Goal: Task Accomplishment & Management: Complete application form

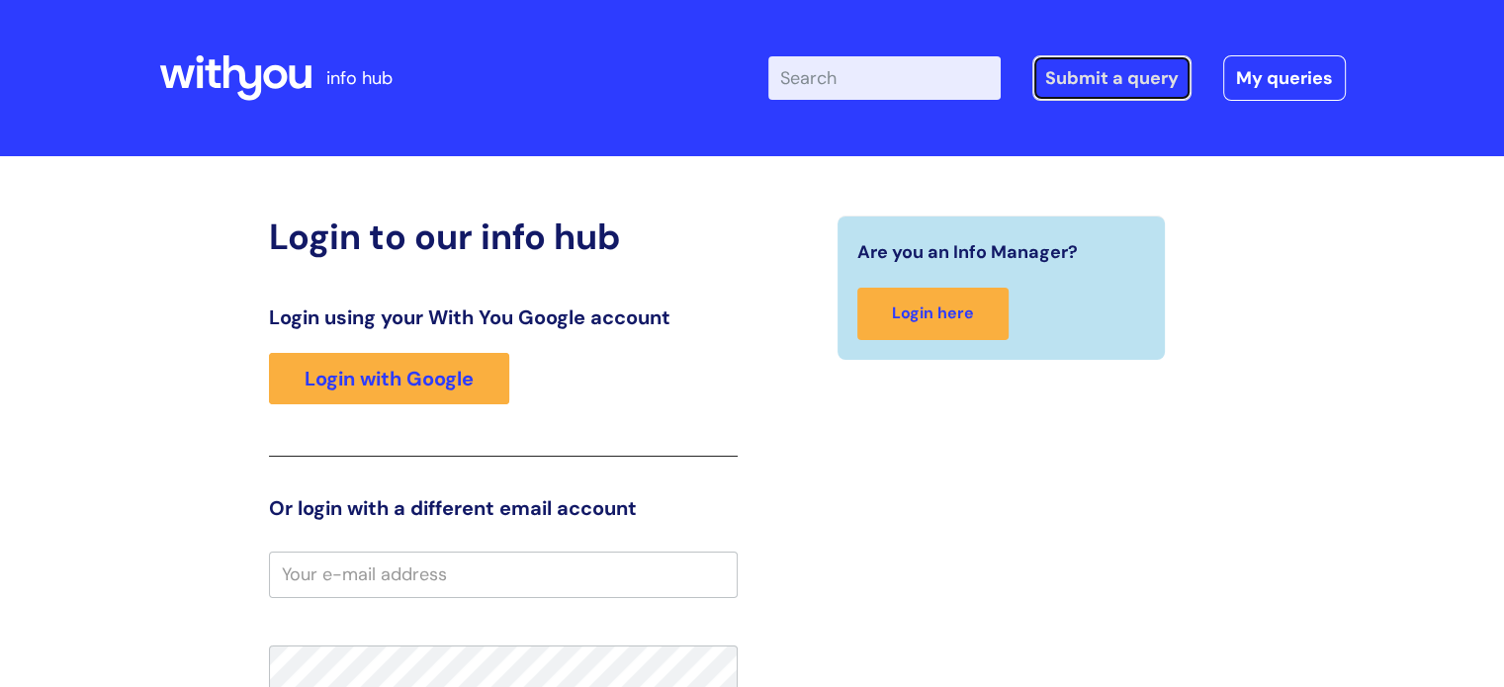
click at [764, 91] on link "Submit a query" at bounding box center [1112, 77] width 159 height 45
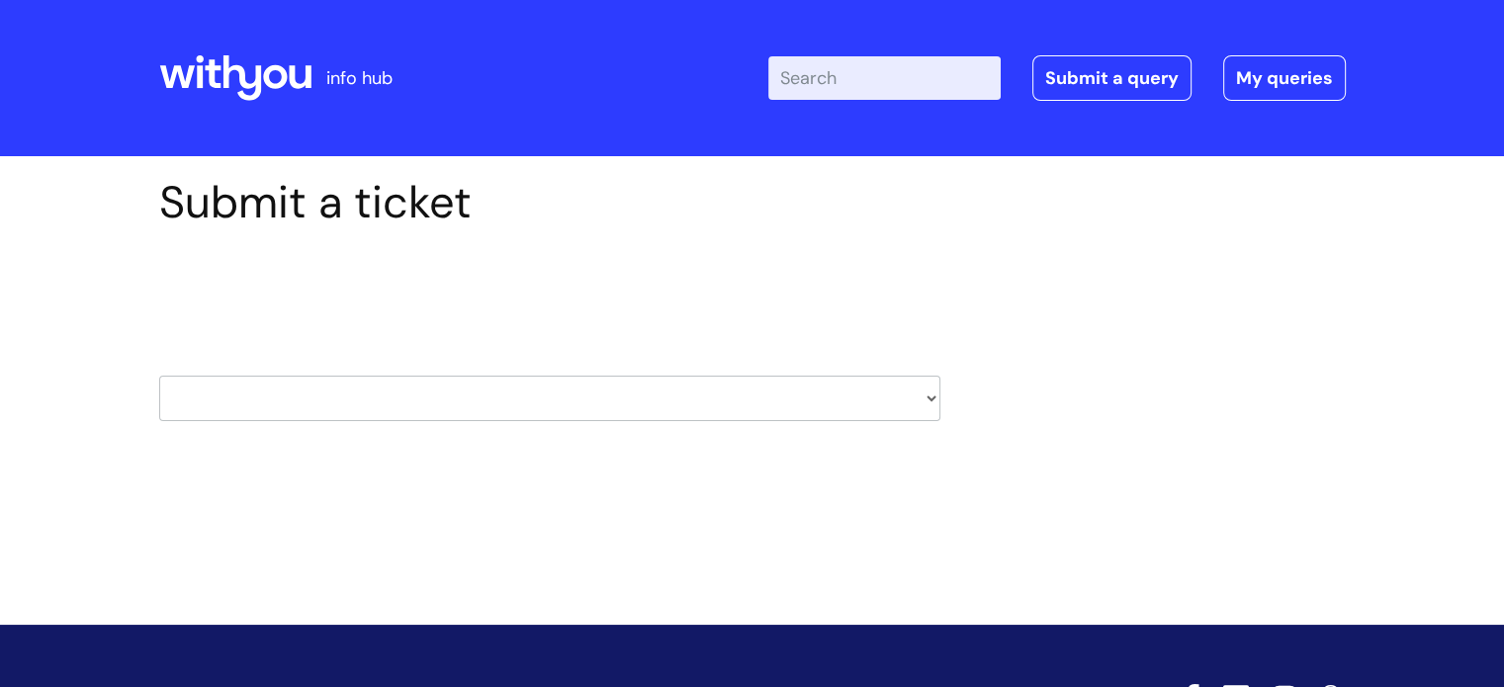
click at [444, 396] on select "HR / People IT and Support Clinical Drug Alerts Finance Accounts Data Support T…" at bounding box center [549, 398] width 781 height 45
select select "hr_/_people"
click at [159, 376] on select "HR / People IT and Support Clinical Drug Alerts Finance Accounts Data Support T…" at bounding box center [549, 398] width 781 height 45
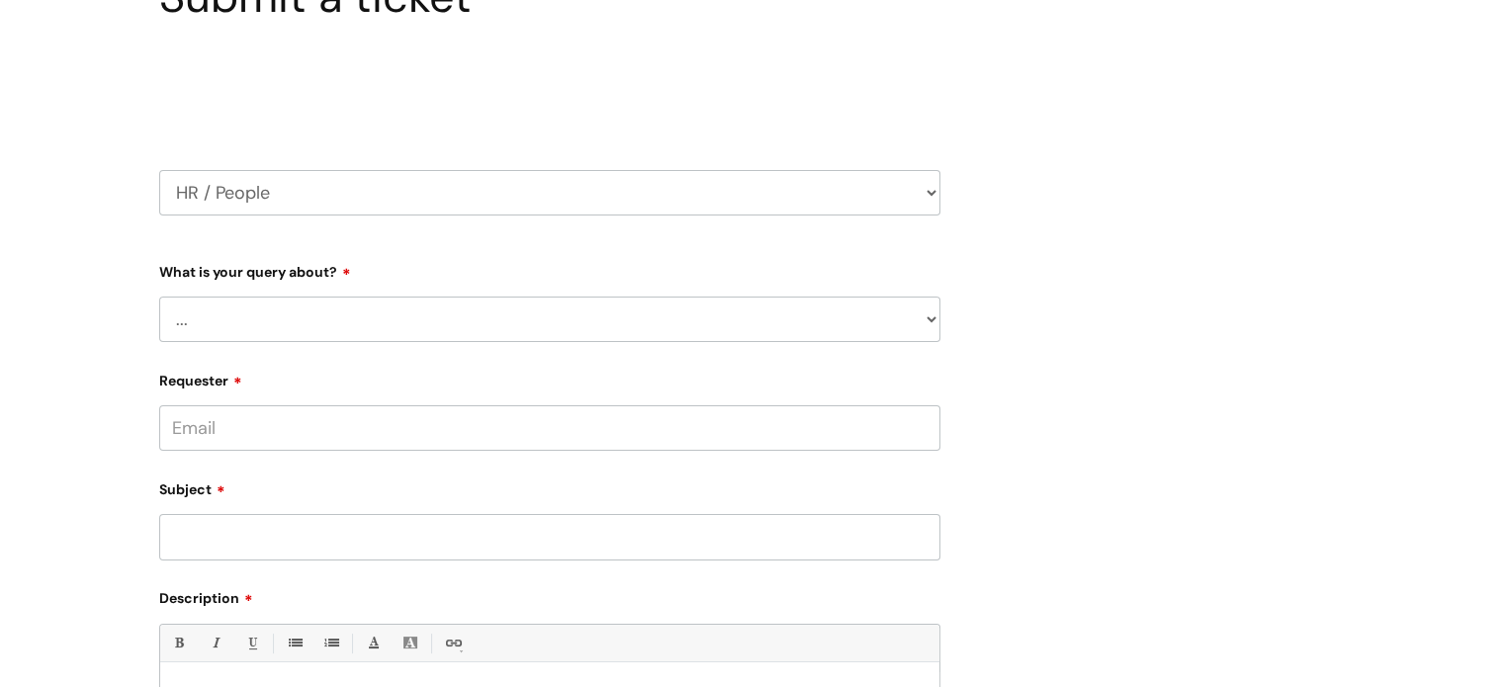
scroll to position [208, 0]
click at [328, 292] on div "What is your query about? ... Absence Query Holiday Query Employee change reque…" at bounding box center [549, 296] width 781 height 87
click at [330, 319] on select "... Absence Query Holiday Query Employee change request General HR Query iTrent…" at bounding box center [549, 317] width 781 height 45
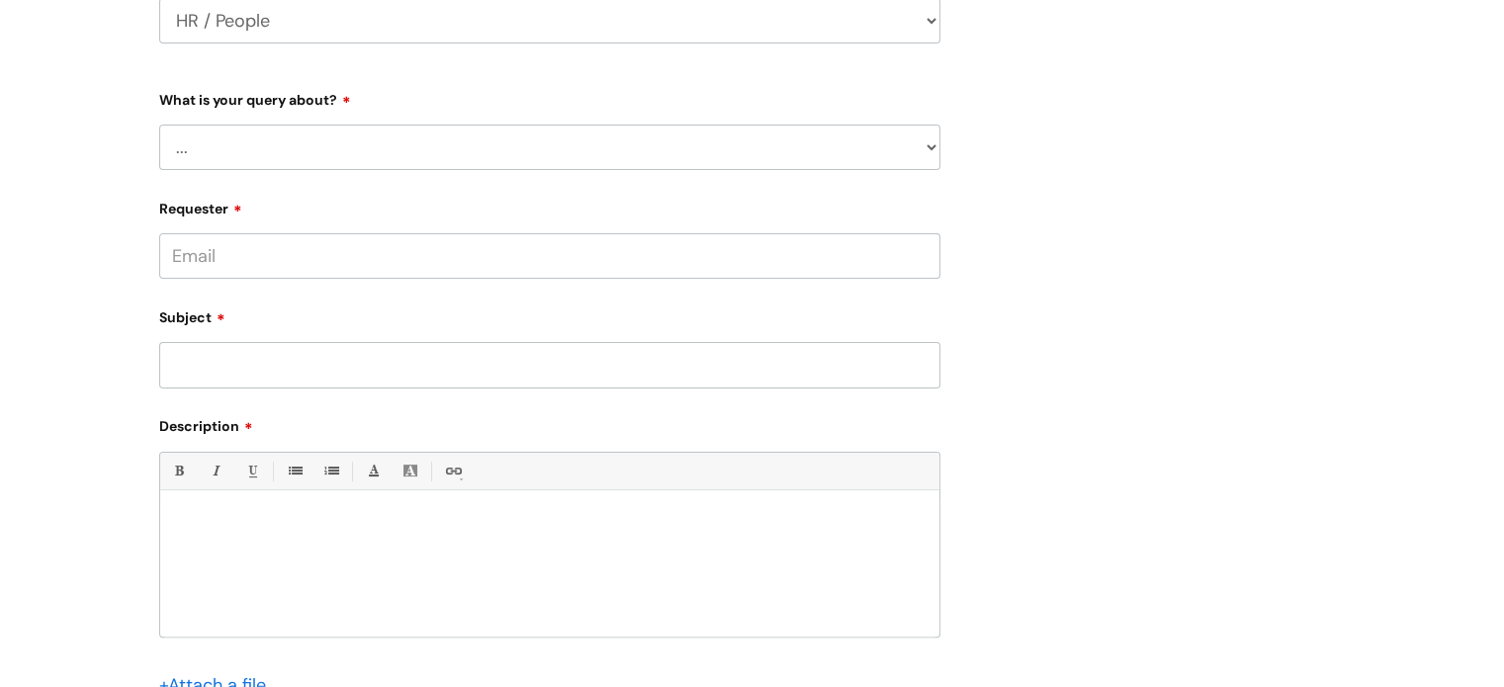
scroll to position [409, 0]
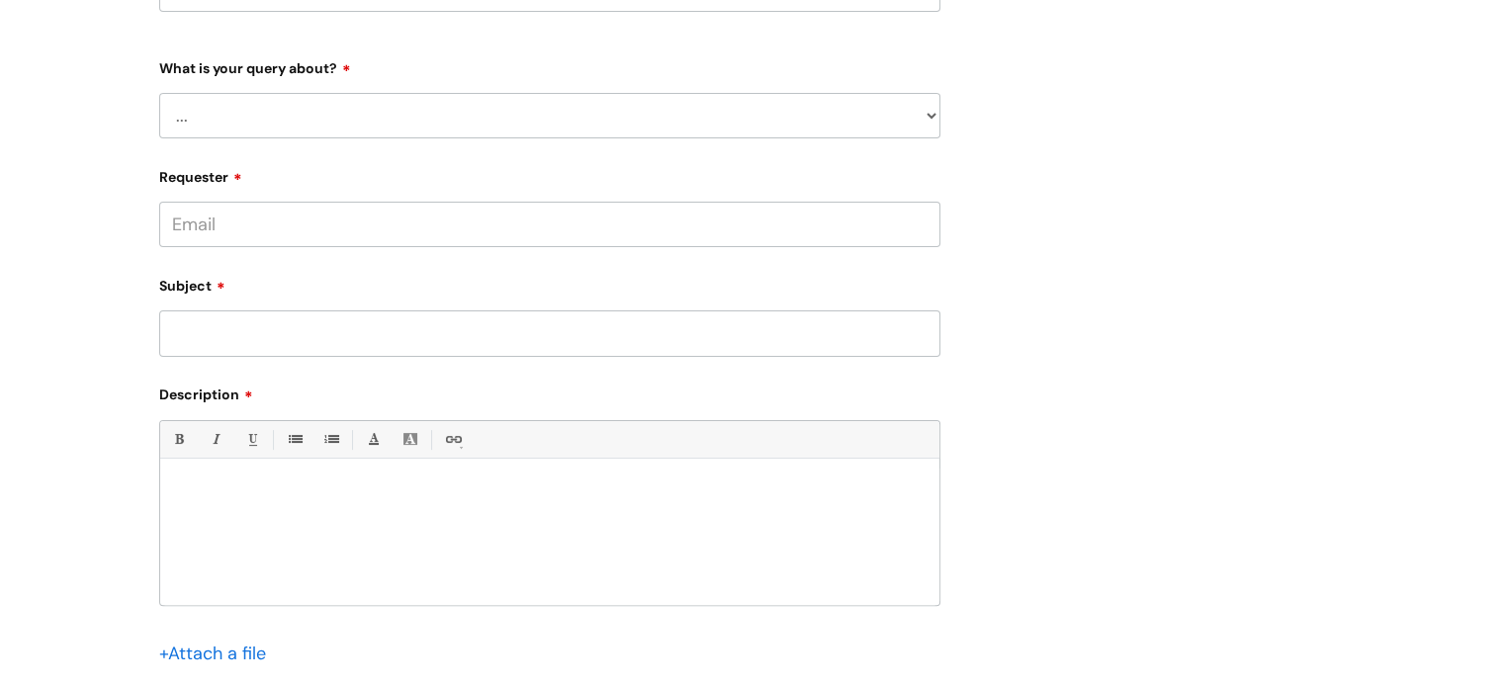
click at [324, 117] on select "... Absence Query Holiday Query Employee change request General HR Query iTrent…" at bounding box center [549, 115] width 781 height 45
select select "New starter"
click at [159, 93] on select "... Absence Query Holiday Query Employee change request General HR Query iTrent…" at bounding box center [549, 115] width 781 height 45
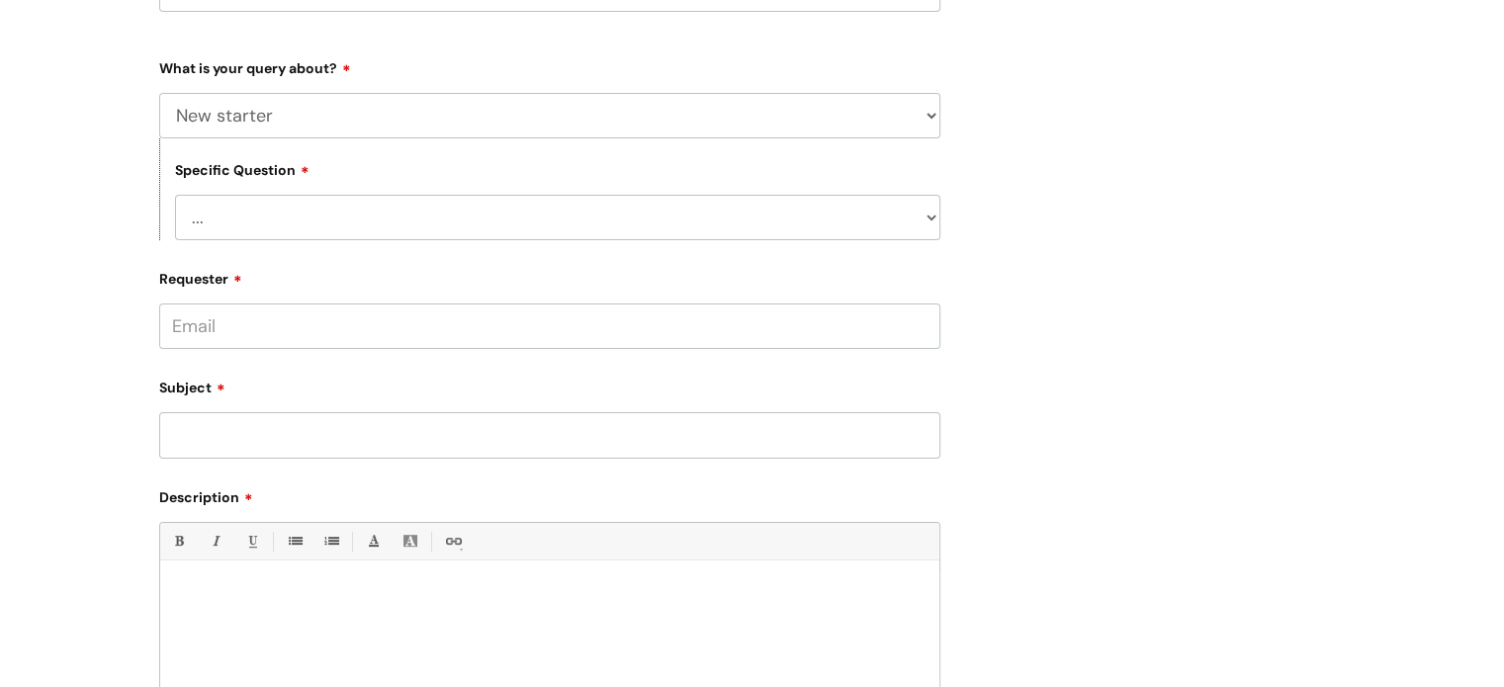
click at [281, 226] on select "... When will my new starter be processed on iTrent When will my new starter re…" at bounding box center [558, 217] width 766 height 45
click at [175, 195] on select "... When will my new starter be processed on iTrent When will my new starter re…" at bounding box center [558, 217] width 766 height 45
click at [356, 218] on select "... When will my new starter be processed on iTrent When will my new starter re…" at bounding box center [558, 217] width 766 height 45
click at [510, 160] on div "Specific Question ... When will my new starter be processed on iTrent When will…" at bounding box center [549, 189] width 781 height 102
click at [376, 242] on form "Type Of Request ... Accounts (Finance) Alerts! (For clinical team) Data Protect…" at bounding box center [549, 457] width 781 height 813
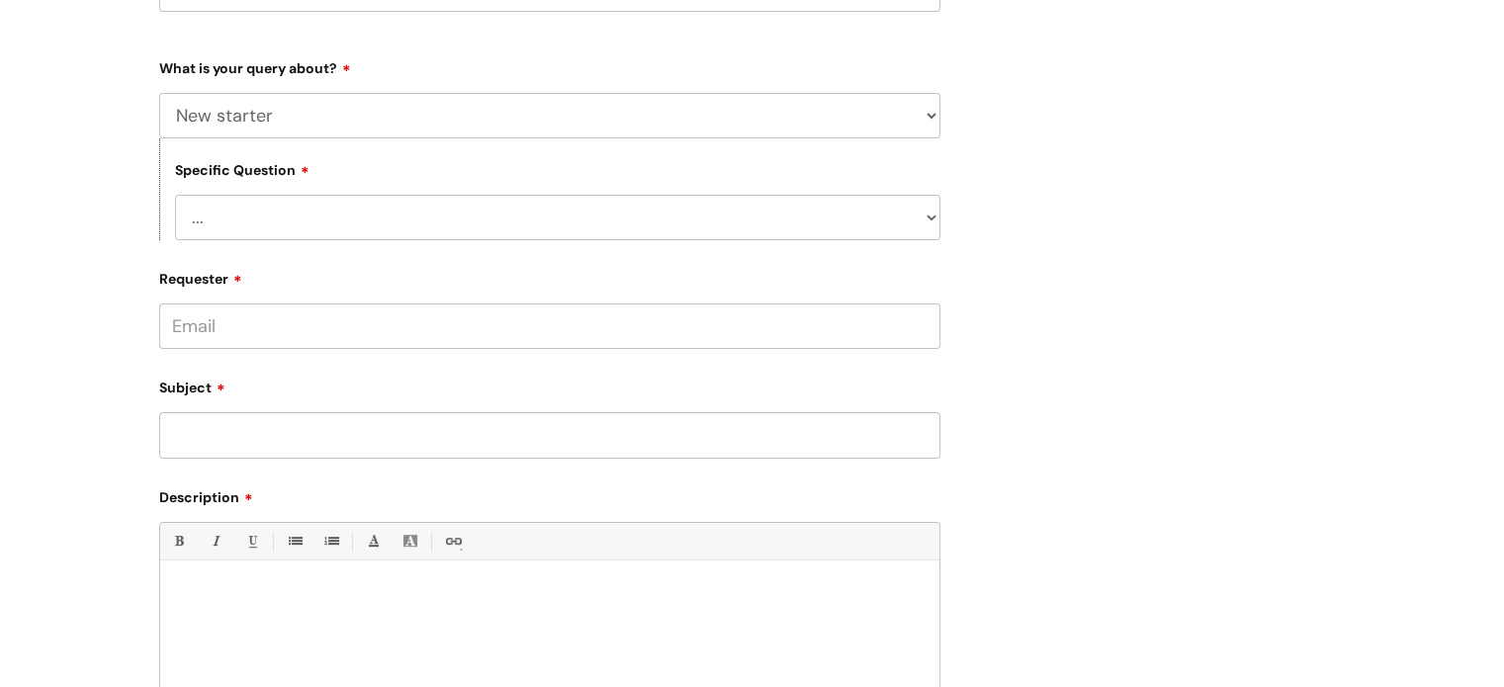
click at [373, 206] on select "... When will my new starter be processed on iTrent When will my new starter re…" at bounding box center [558, 217] width 766 height 45
click at [175, 195] on select "... When will my new starter be processed on iTrent When will my new starter re…" at bounding box center [558, 217] width 766 height 45
click at [336, 335] on input "Requester" at bounding box center [549, 326] width 781 height 45
type input "[PERSON_NAME][EMAIL_ADDRESS][DOMAIN_NAME]"
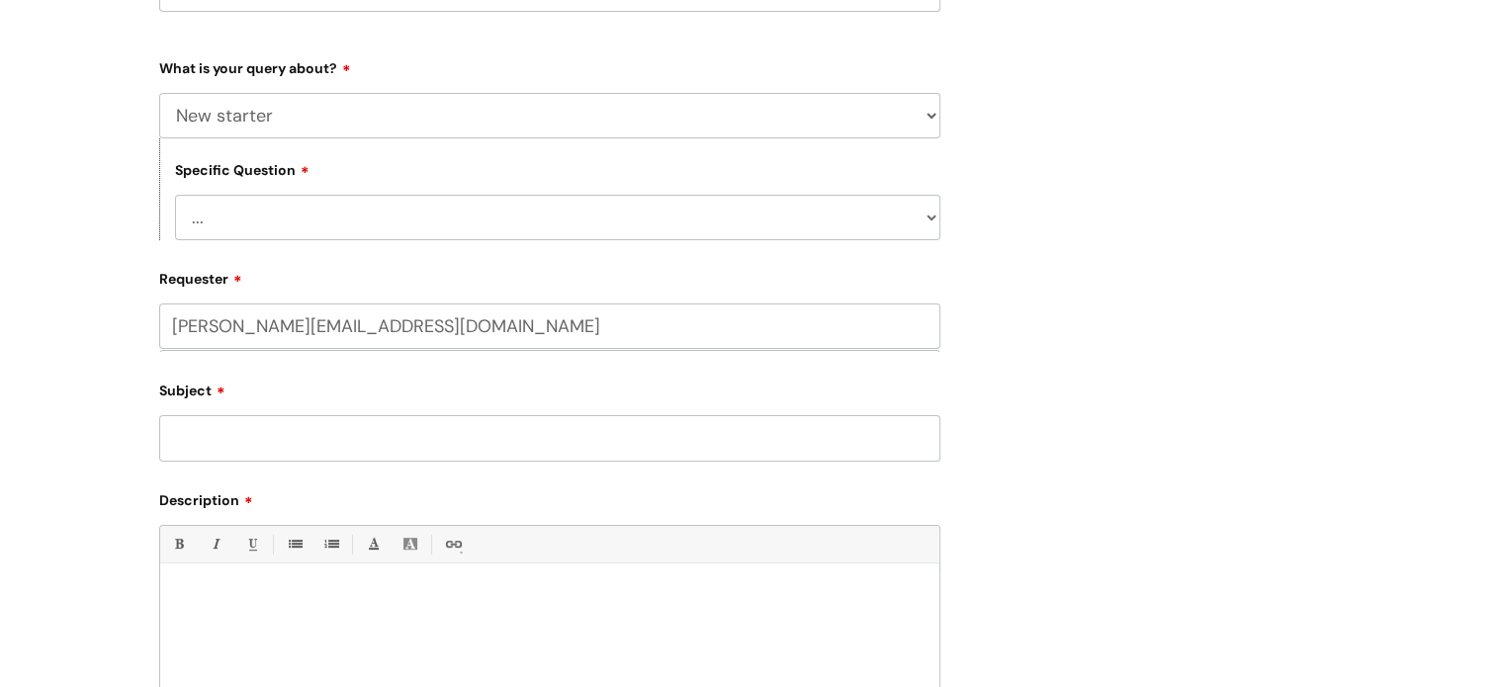
click at [187, 436] on div "Subject" at bounding box center [549, 418] width 781 height 88
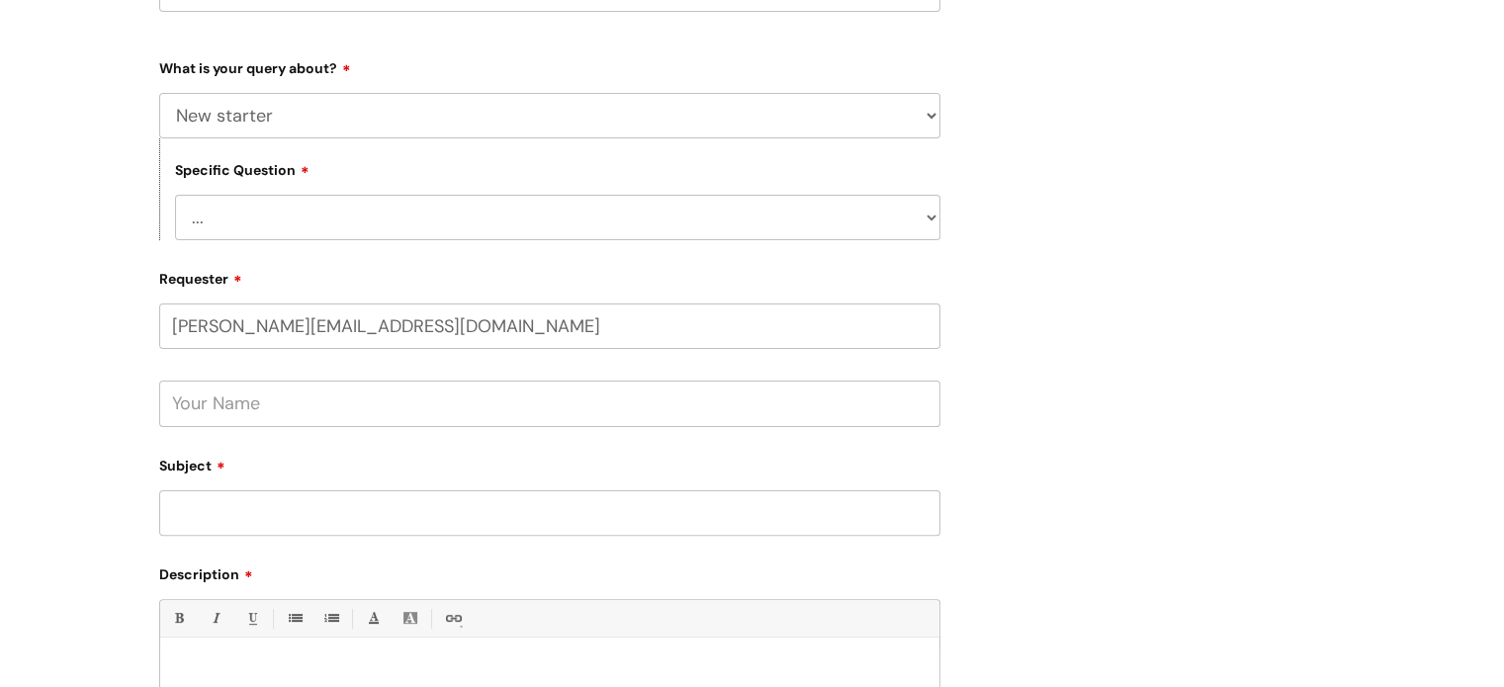
click at [316, 403] on input "text" at bounding box center [549, 403] width 781 height 45
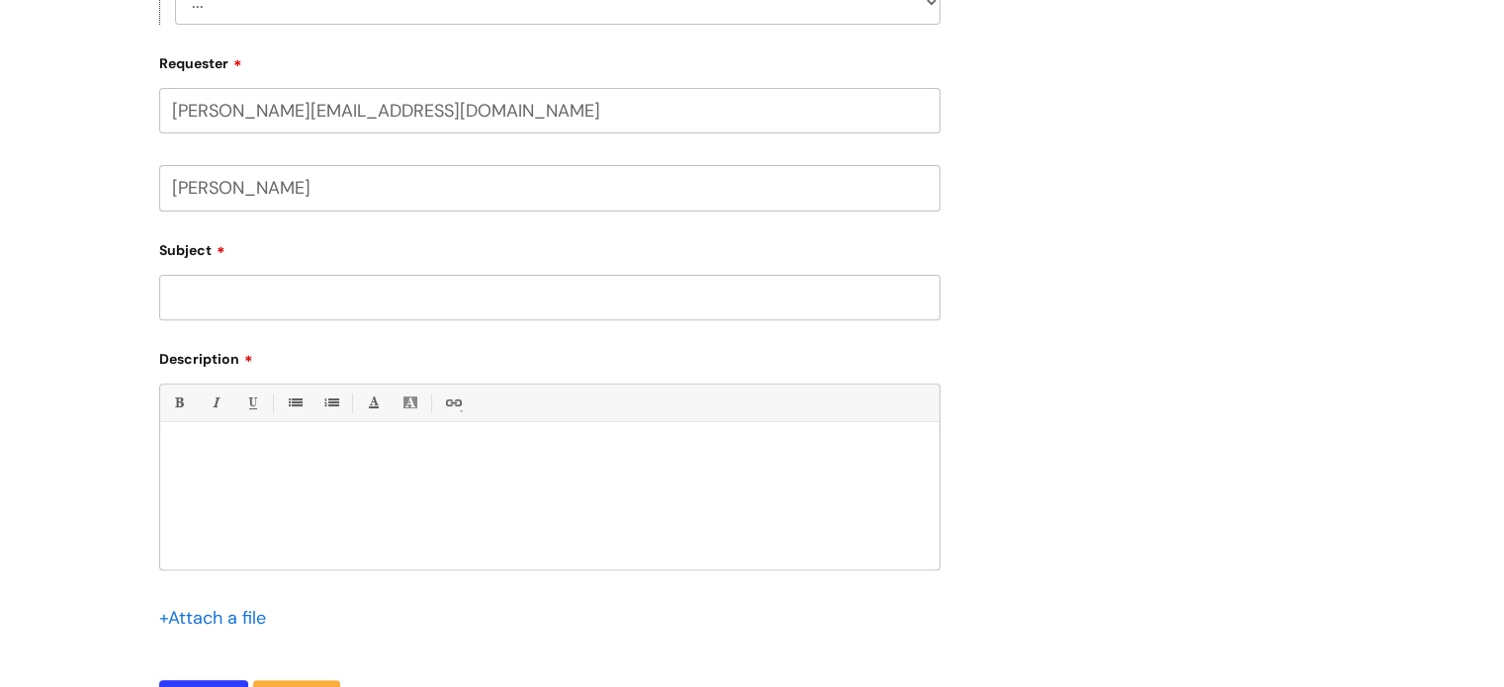
scroll to position [627, 0]
type input "[PERSON_NAME]"
click at [276, 292] on input "Subject" at bounding box center [549, 295] width 781 height 45
type input "New Sessional worker"
click at [289, 502] on div at bounding box center [549, 499] width 779 height 136
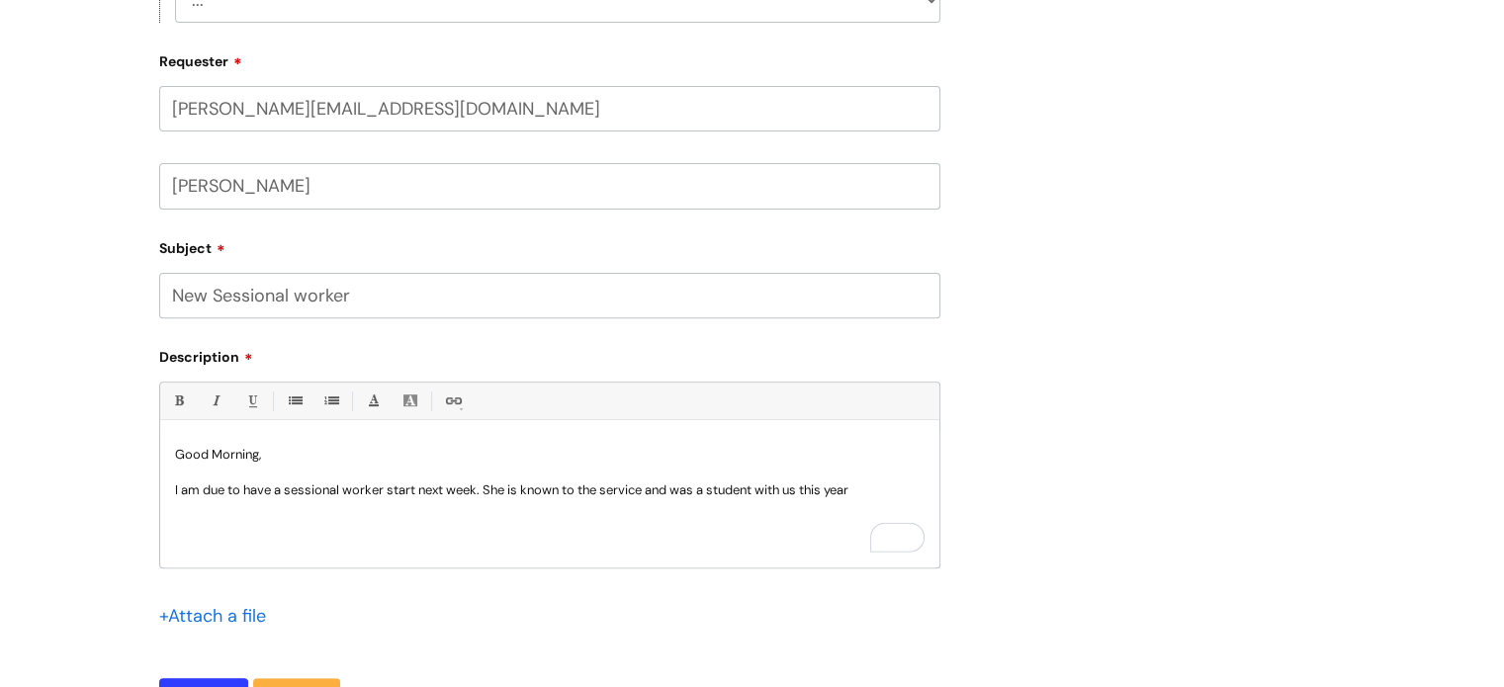
click at [761, 496] on p "I am due to have a sessional worker start next week. She is known to the servic…" at bounding box center [550, 491] width 750 height 18
click at [297, 499] on p "I am due to have a sessional worker start next week. She is known to the servic…" at bounding box center [550, 491] width 750 height 18
click at [594, 506] on p "I am due to have a sessional worker start next week. She is known to the servic…" at bounding box center [550, 500] width 750 height 36
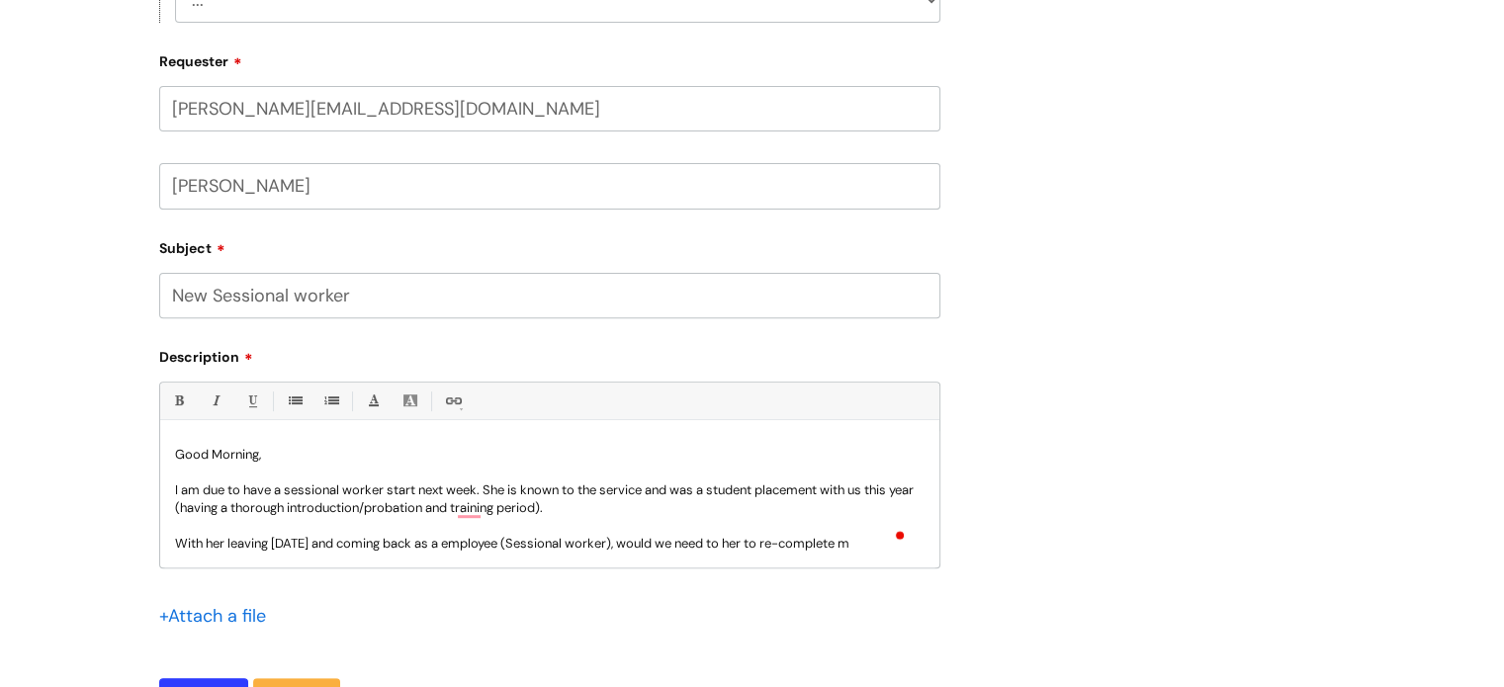
scroll to position [2, 0]
click at [487, 538] on p "With her leaving [DATE] and coming back as a employee (Sessional worker), would…" at bounding box center [550, 551] width 750 height 36
click at [776, 540] on p "With her leaving [DATE] and coming back as an employee (Sessional worker), woul…" at bounding box center [550, 551] width 750 height 36
click at [333, 559] on p "With her leaving [DATE] and coming back as an employee (Sessional worker), woul…" at bounding box center [550, 551] width 750 height 36
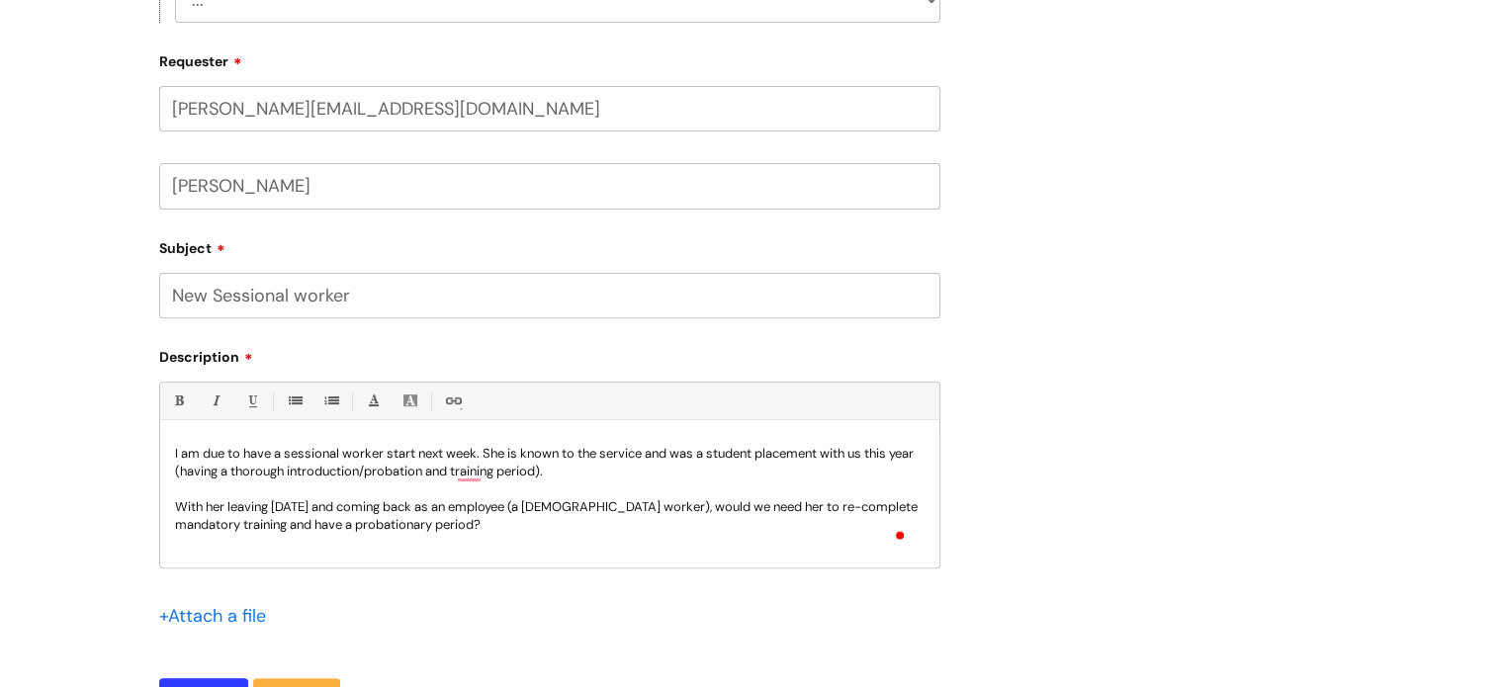
scroll to position [52, 0]
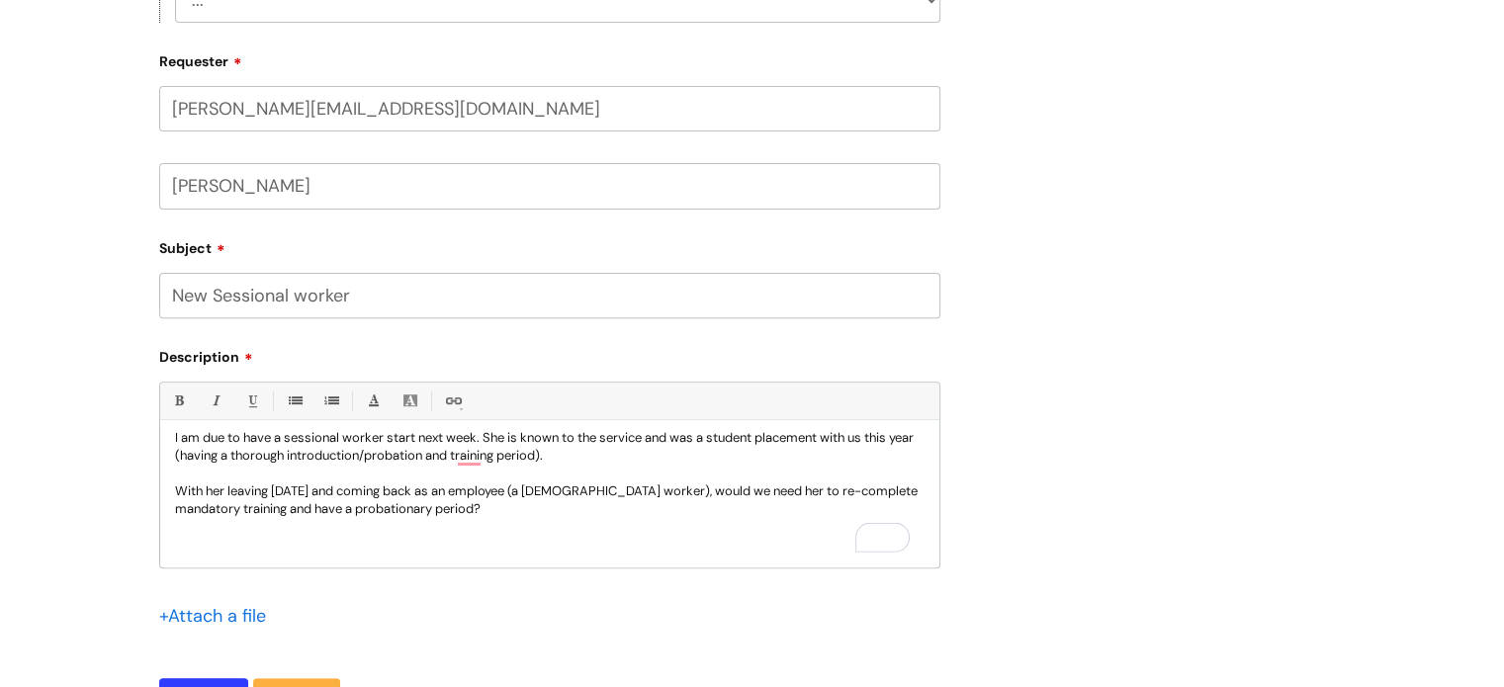
click at [498, 508] on p "With her leaving [DATE] and coming back as an employee (a [DEMOGRAPHIC_DATA] wo…" at bounding box center [550, 501] width 750 height 36
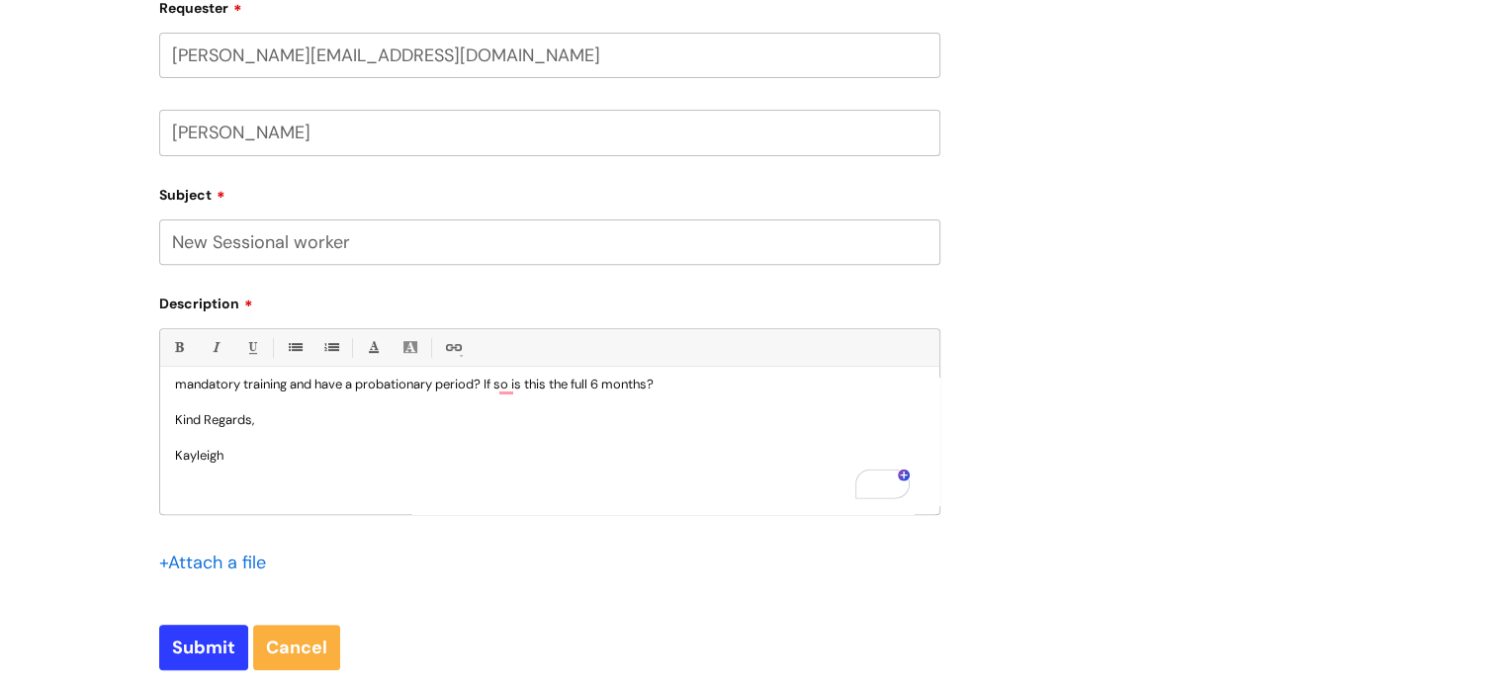
scroll to position [683, 0]
click at [205, 644] on input "Submit" at bounding box center [203, 644] width 89 height 45
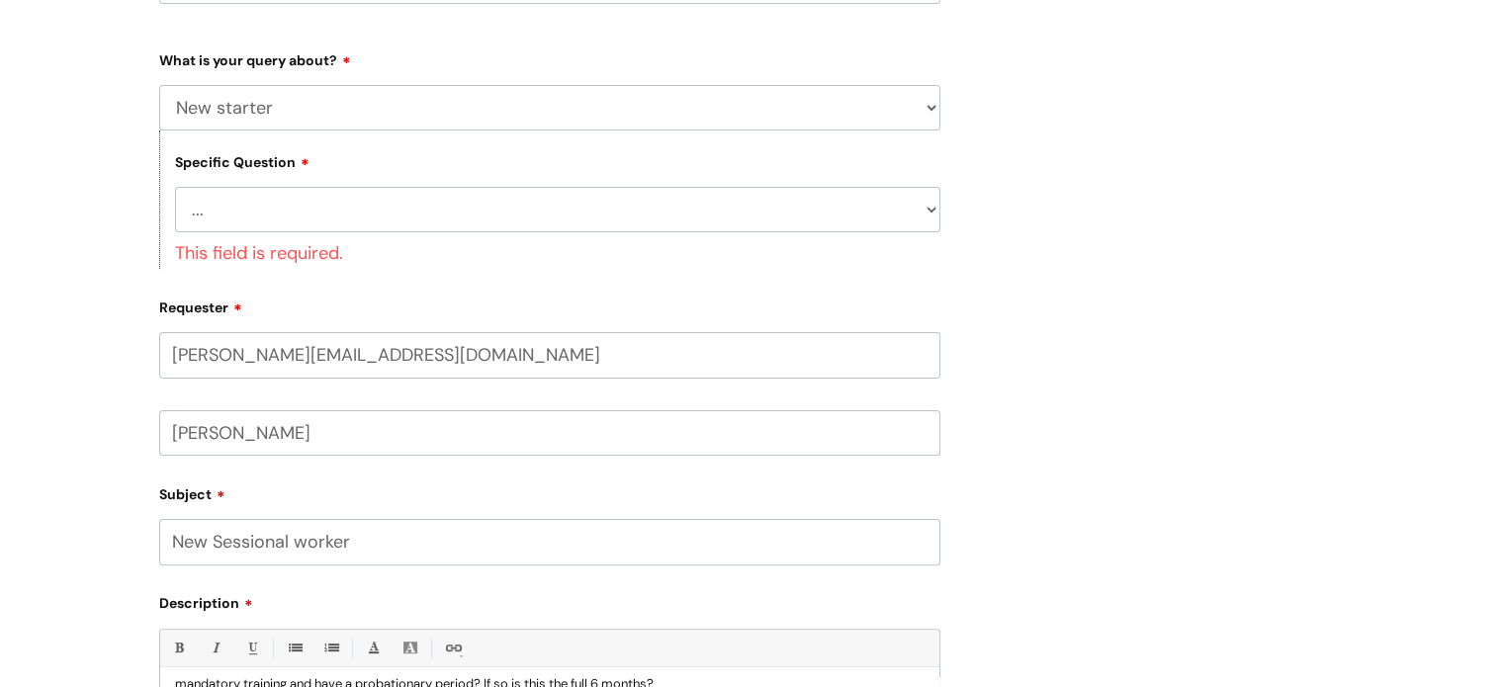
scroll to position [415, 0]
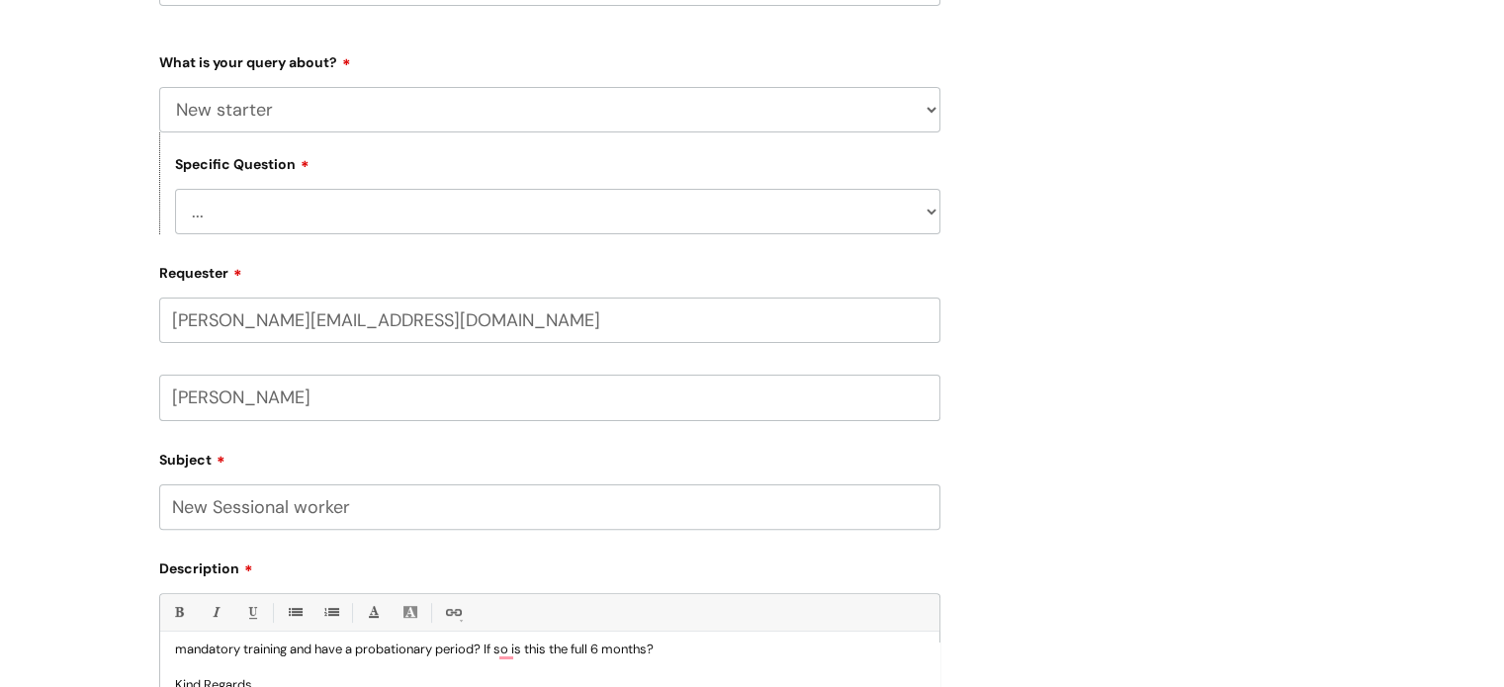
click at [498, 209] on select "... When will my new starter be processed on iTrent When will my new starter re…" at bounding box center [558, 211] width 766 height 45
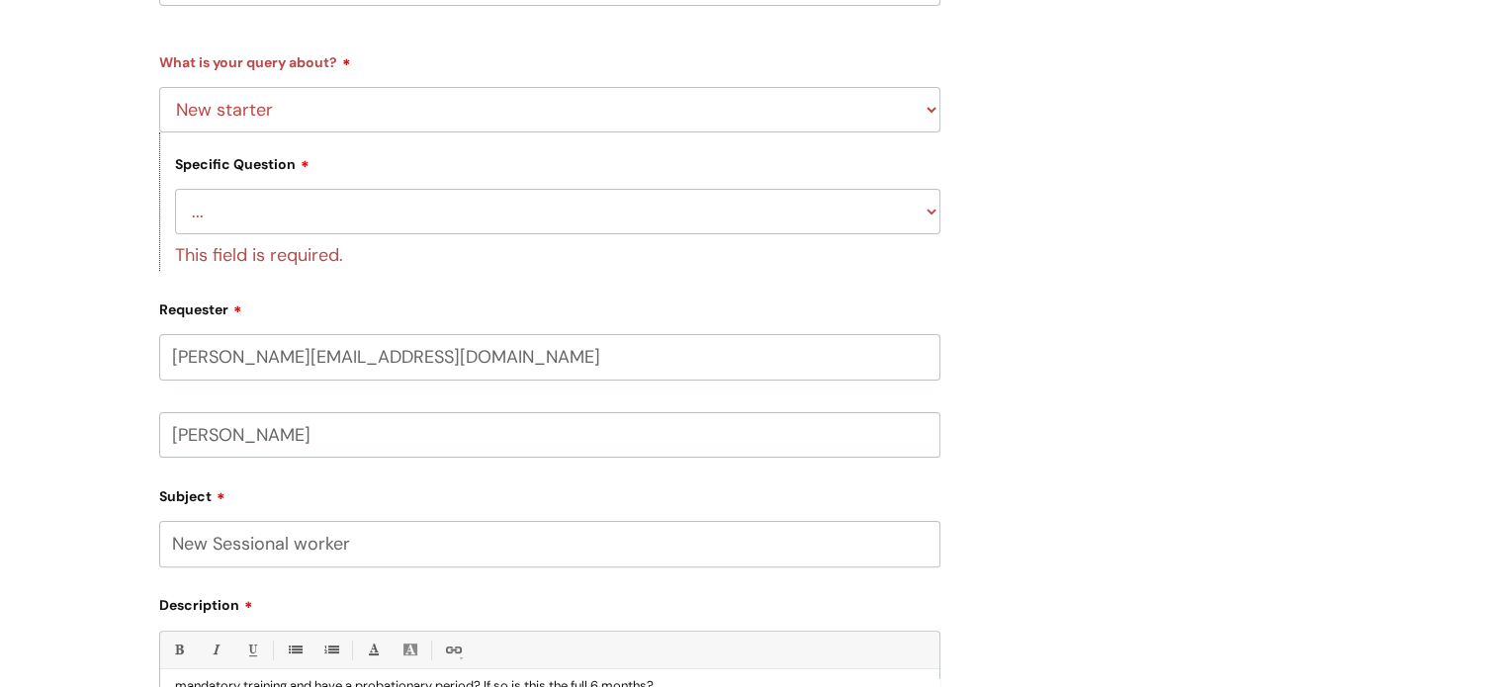
click at [546, 497] on label "Subject" at bounding box center [549, 494] width 781 height 24
click at [546, 521] on input "New Sessional worker" at bounding box center [549, 543] width 781 height 45
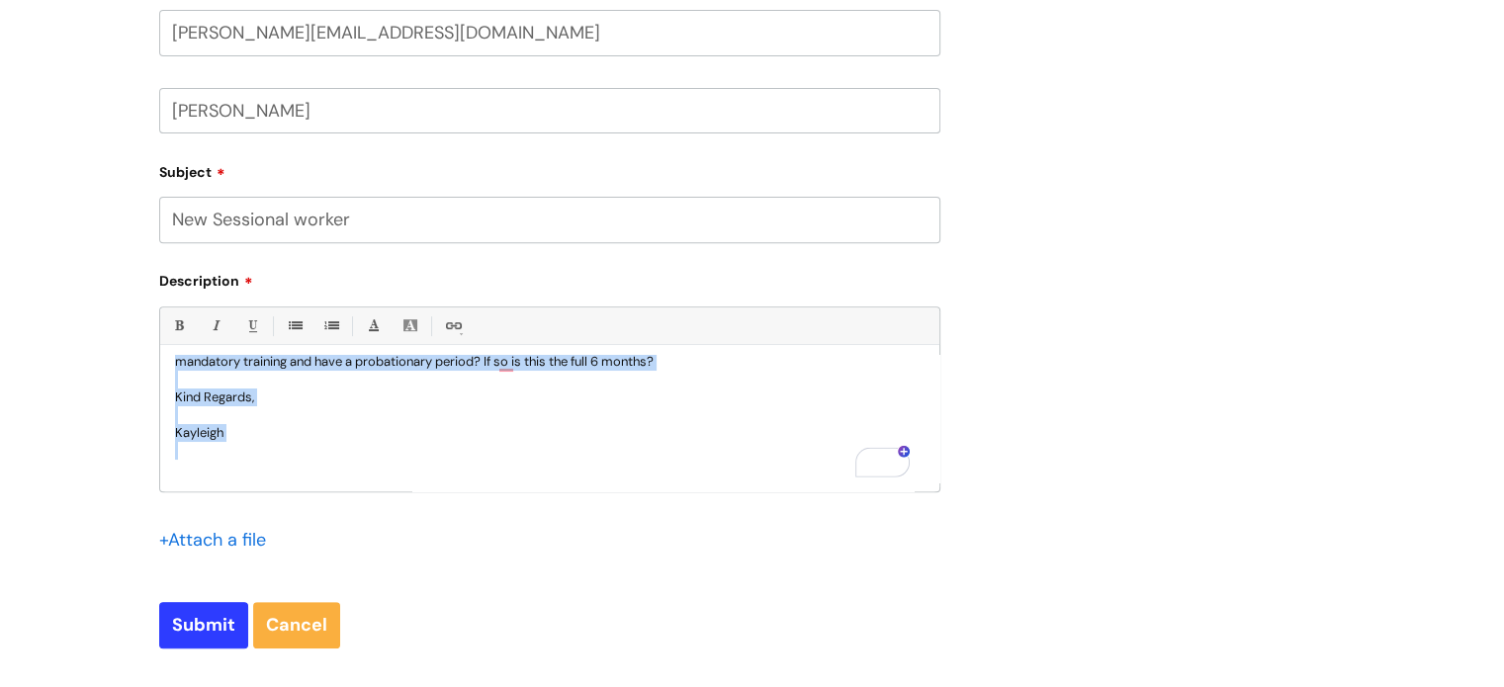
scroll to position [0, 0]
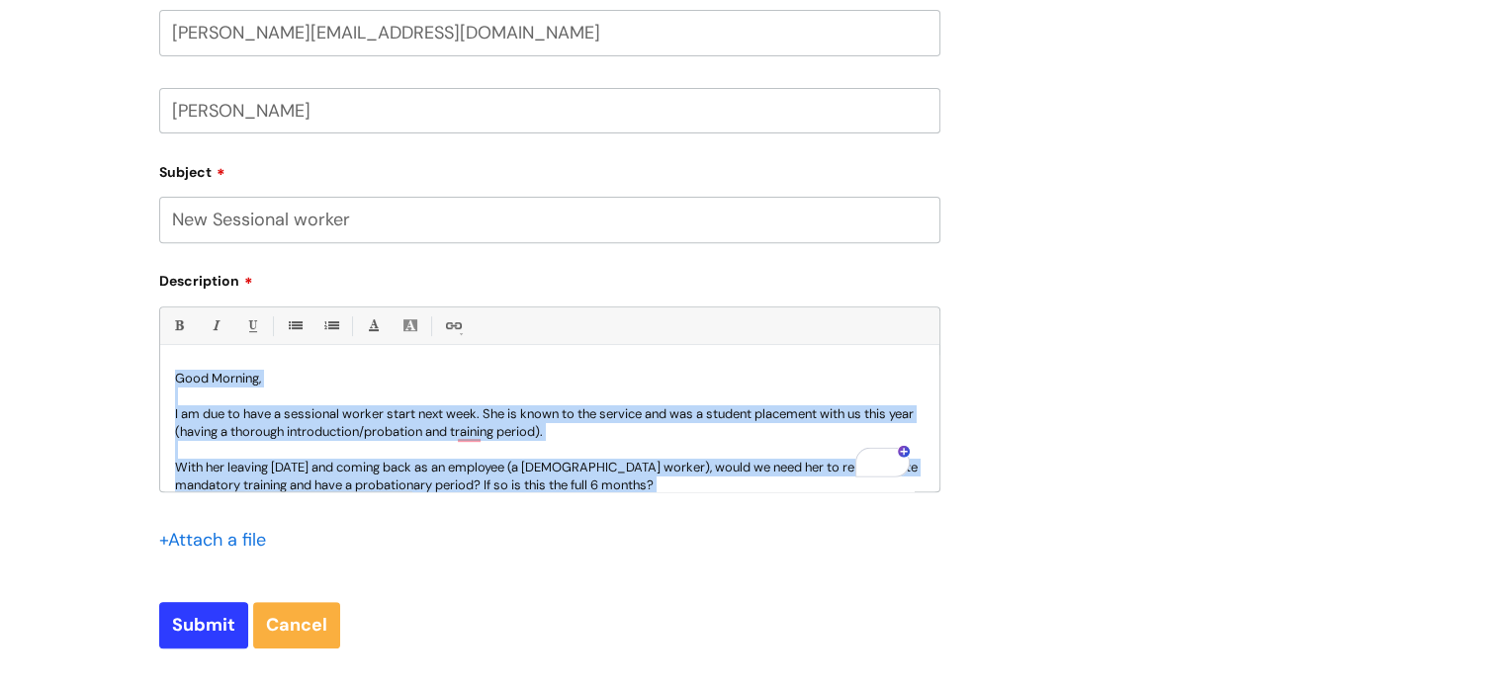
drag, startPoint x: 271, startPoint y: 446, endPoint x: 135, endPoint y: 240, distance: 246.3
click at [135, 240] on div "Submit a ticket Select issue type HR / People IT and Support Clinical Drug Aler…" at bounding box center [752, 89] width 1504 height 1347
copy div "Good Morning, I am due to have a sessional worker start next week. She is known…"
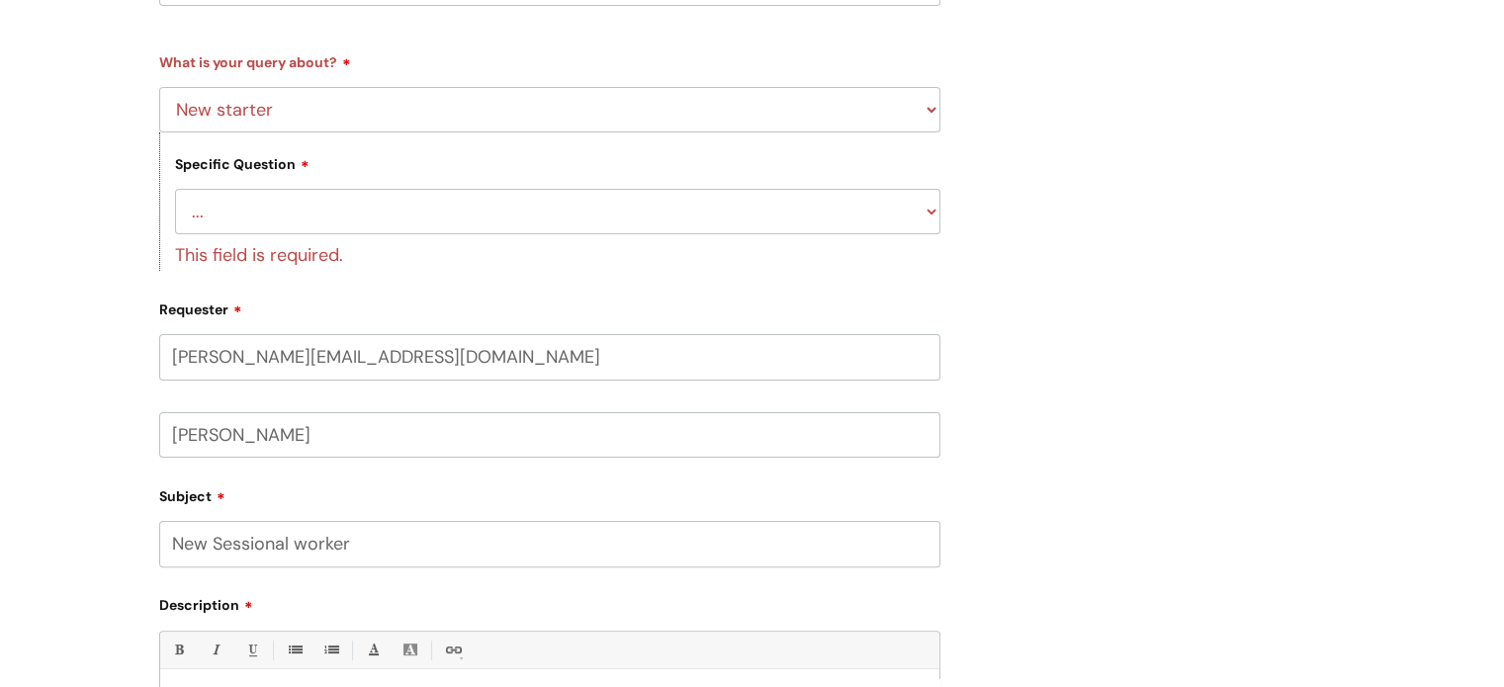
scroll to position [336, 0]
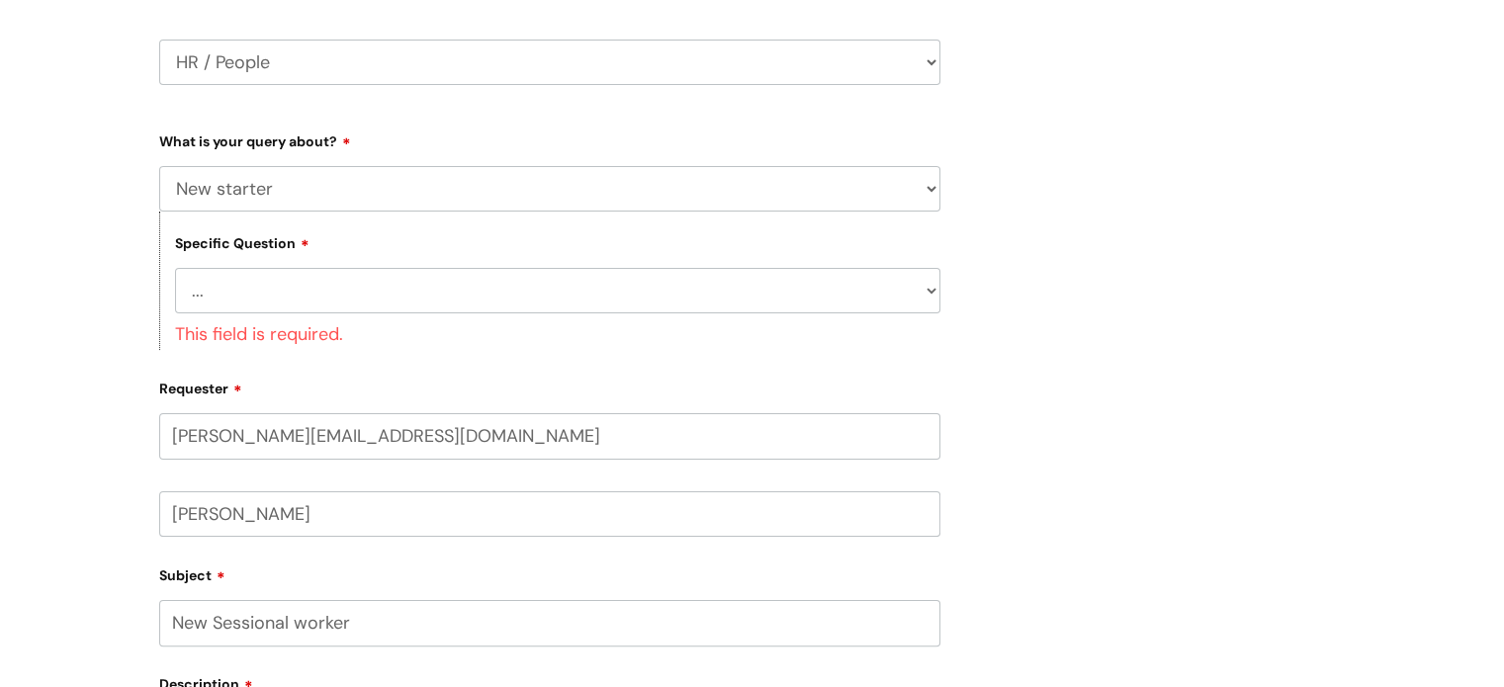
click at [311, 193] on select "... Absence Query Holiday Query Employee change request General HR Query iTrent…" at bounding box center [549, 188] width 781 height 45
select select "General HR Query"
click at [159, 166] on select "... Absence Query Holiday Query Employee change request General HR Query iTrent…" at bounding box center [549, 188] width 781 height 45
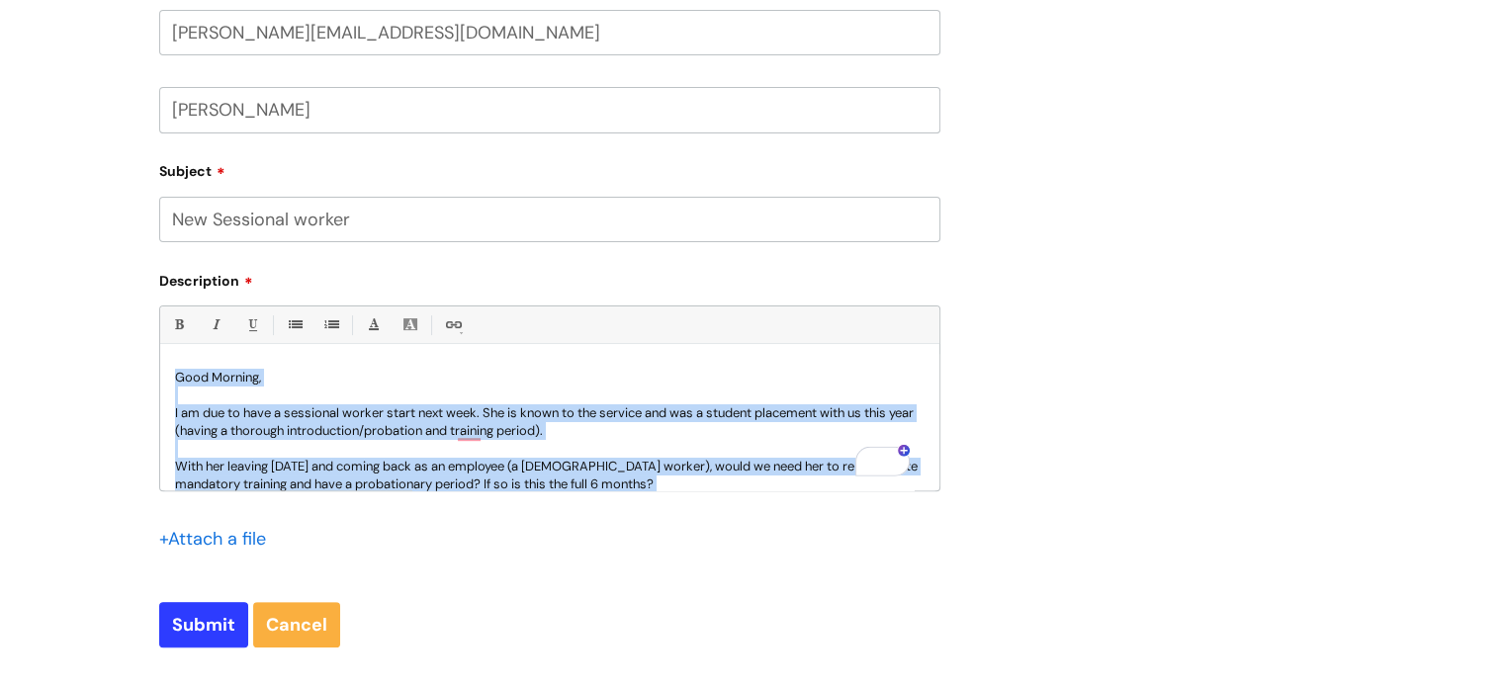
scroll to position [605, 0]
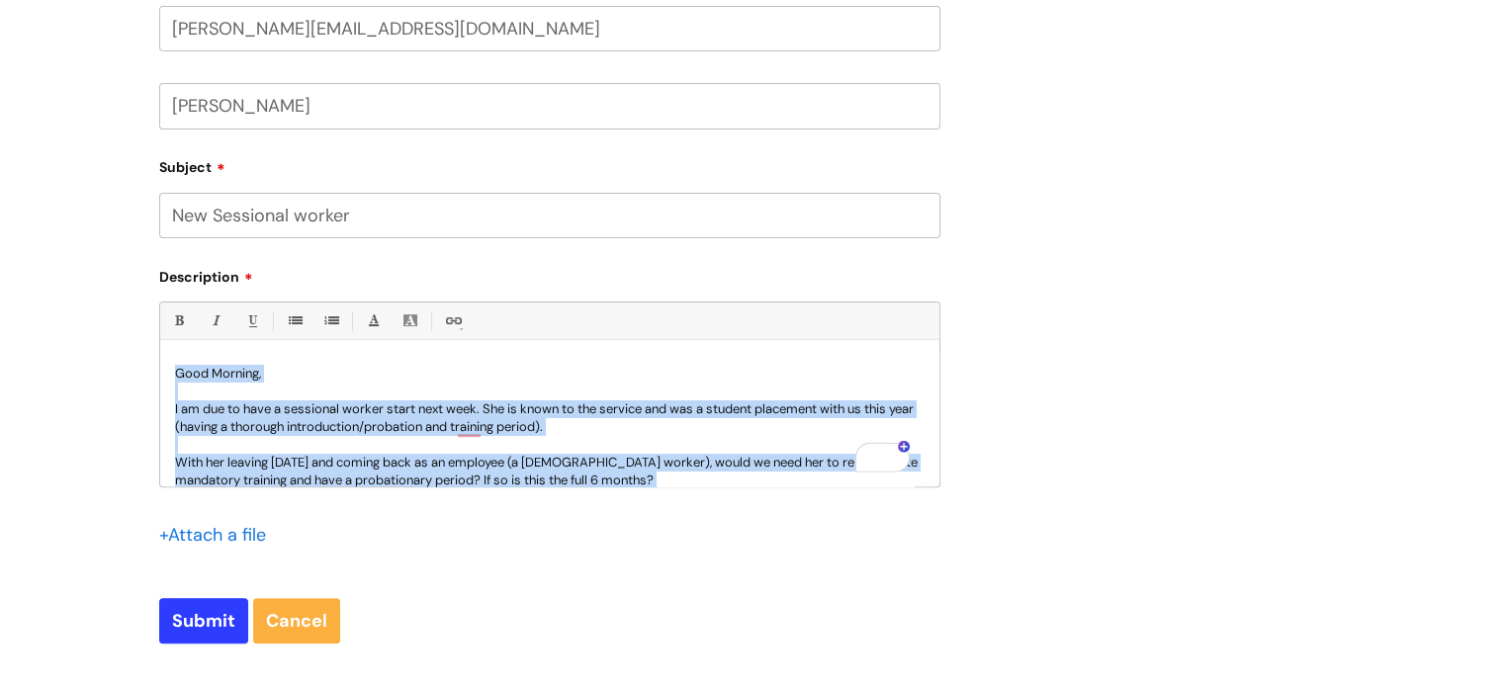
click at [331, 401] on p "I am due to have a sessional worker start next week. She is known to the servic…" at bounding box center [550, 419] width 750 height 36
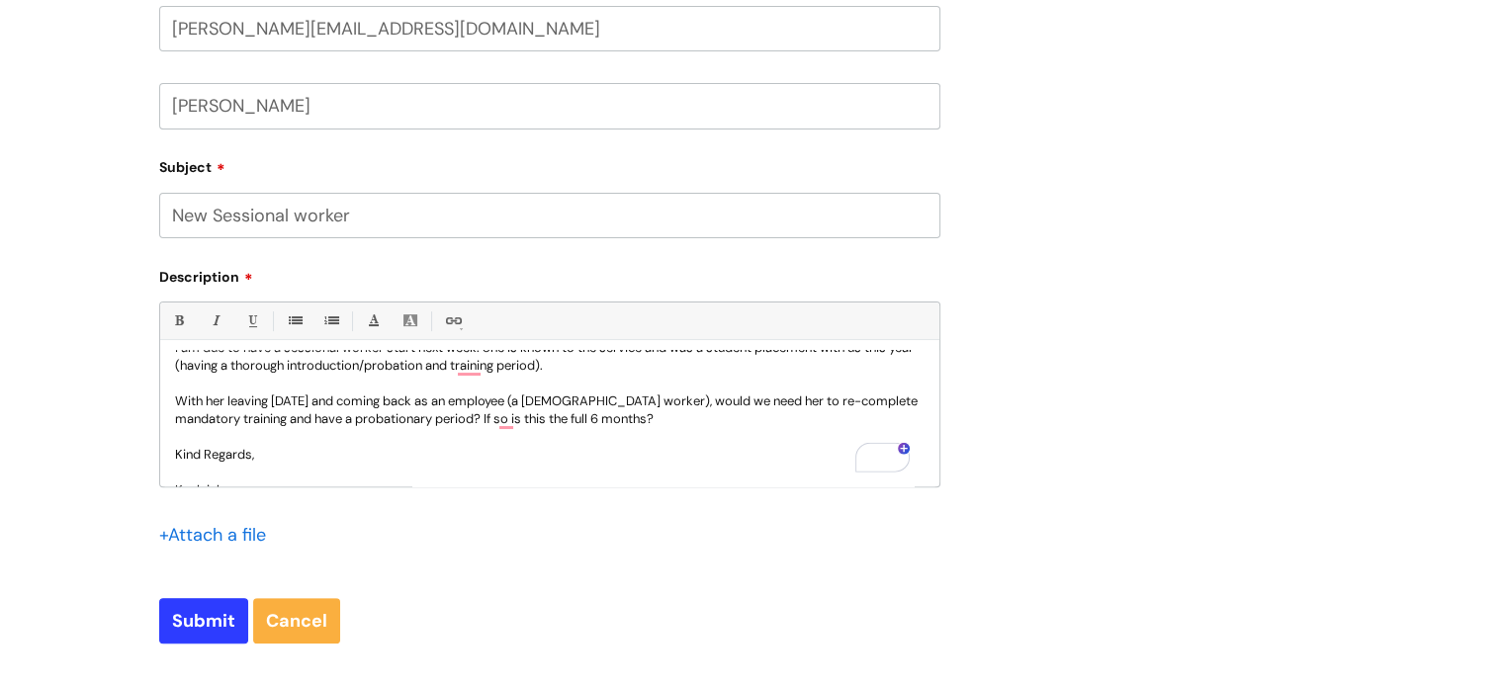
scroll to position [0, 0]
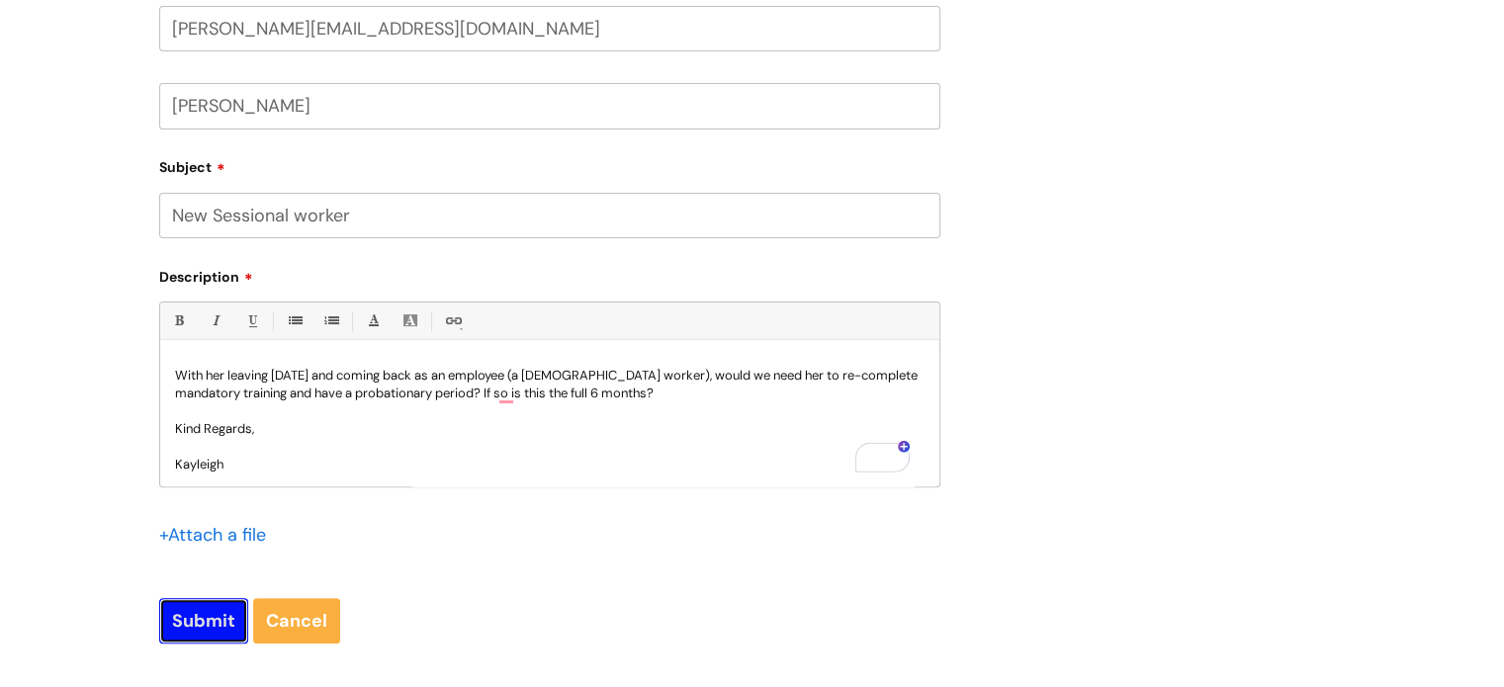
click at [200, 620] on input "Submit" at bounding box center [203, 620] width 89 height 45
type input "Please Wait..."
